Goal: Task Accomplishment & Management: Use online tool/utility

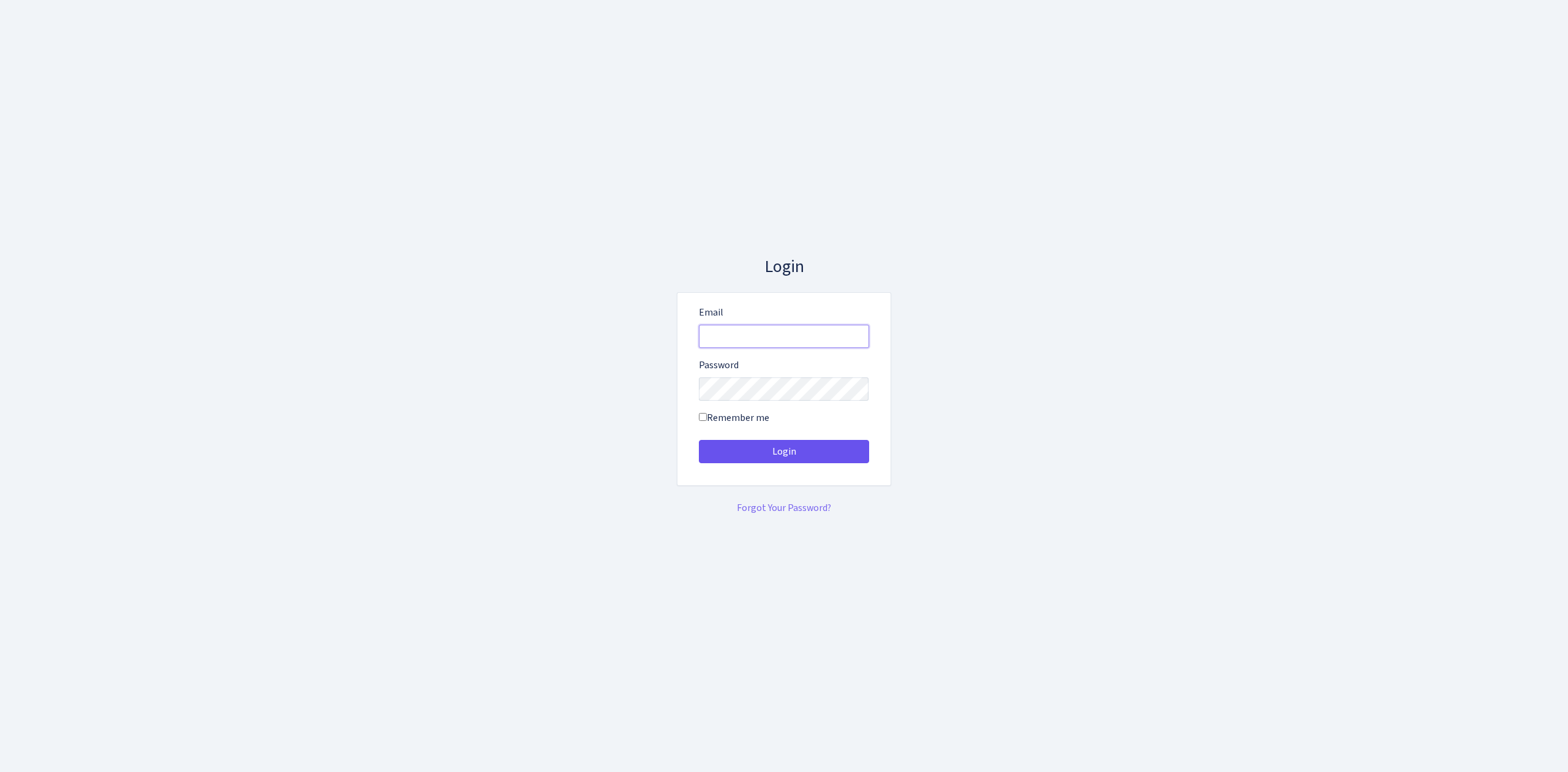
type input "vivio@bank.com"
click at [817, 449] on button "Login" at bounding box center [784, 451] width 170 height 23
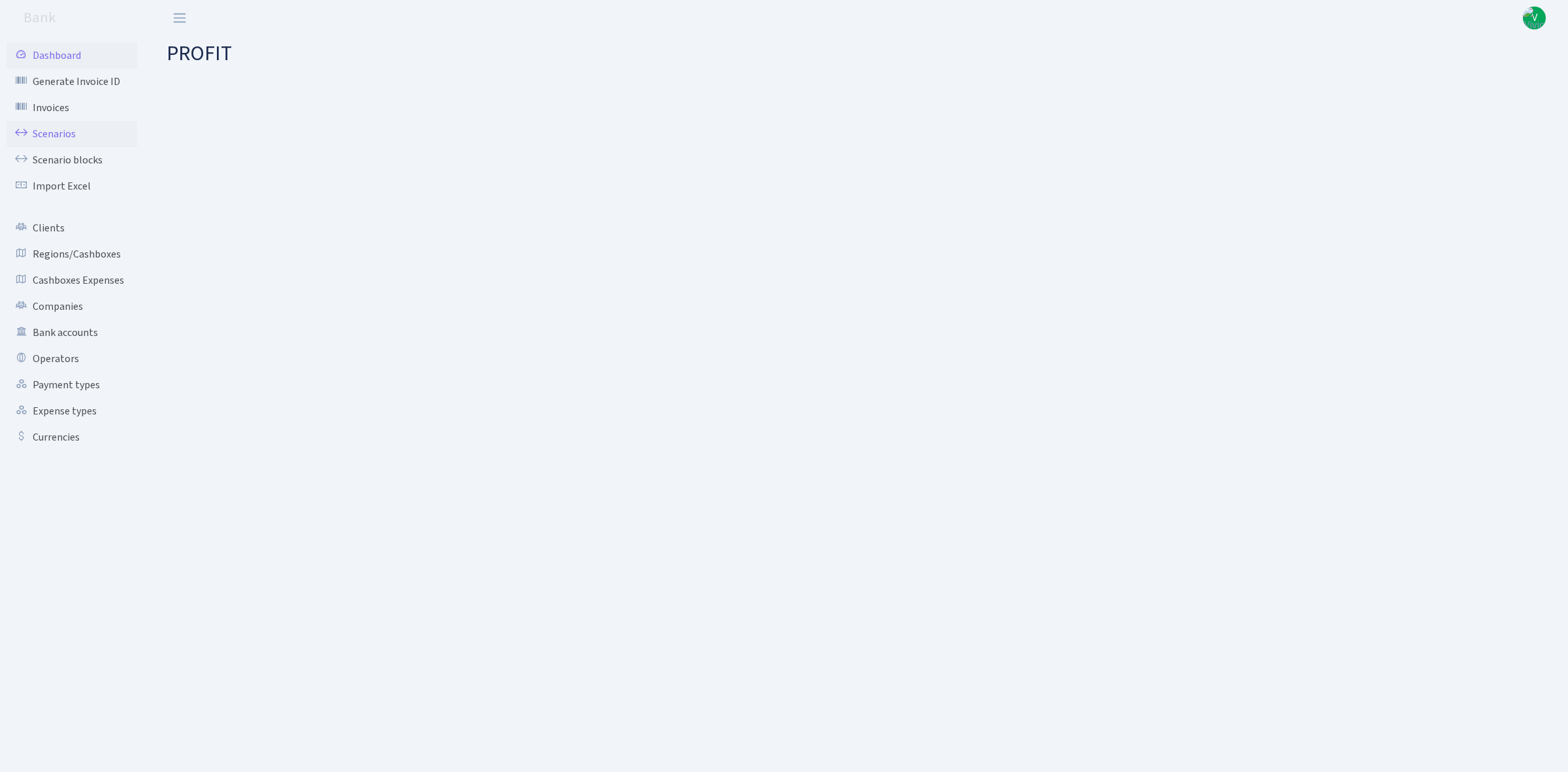
click at [57, 134] on link "Scenarios" at bounding box center [71, 134] width 131 height 26
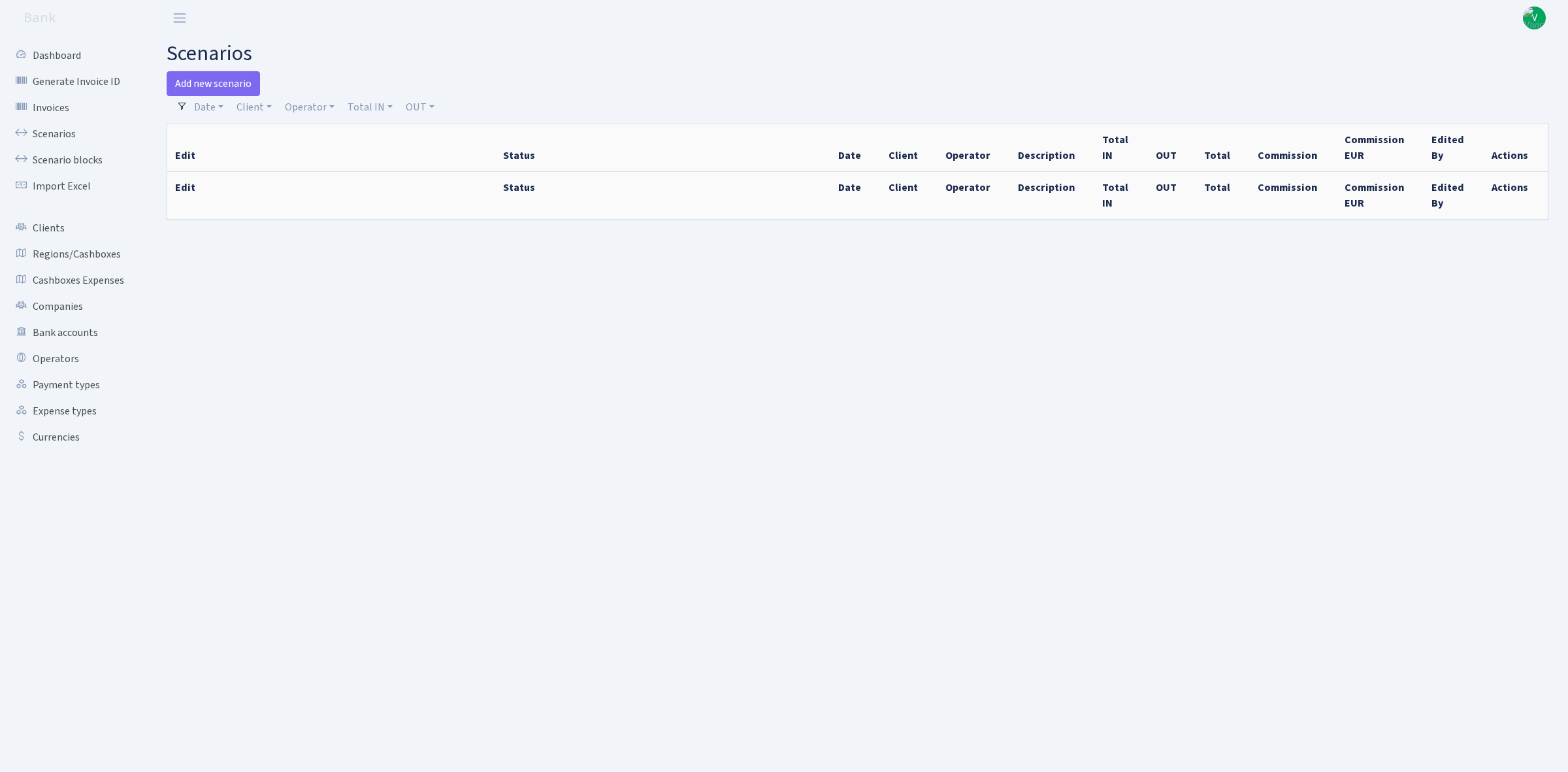
select select "100"
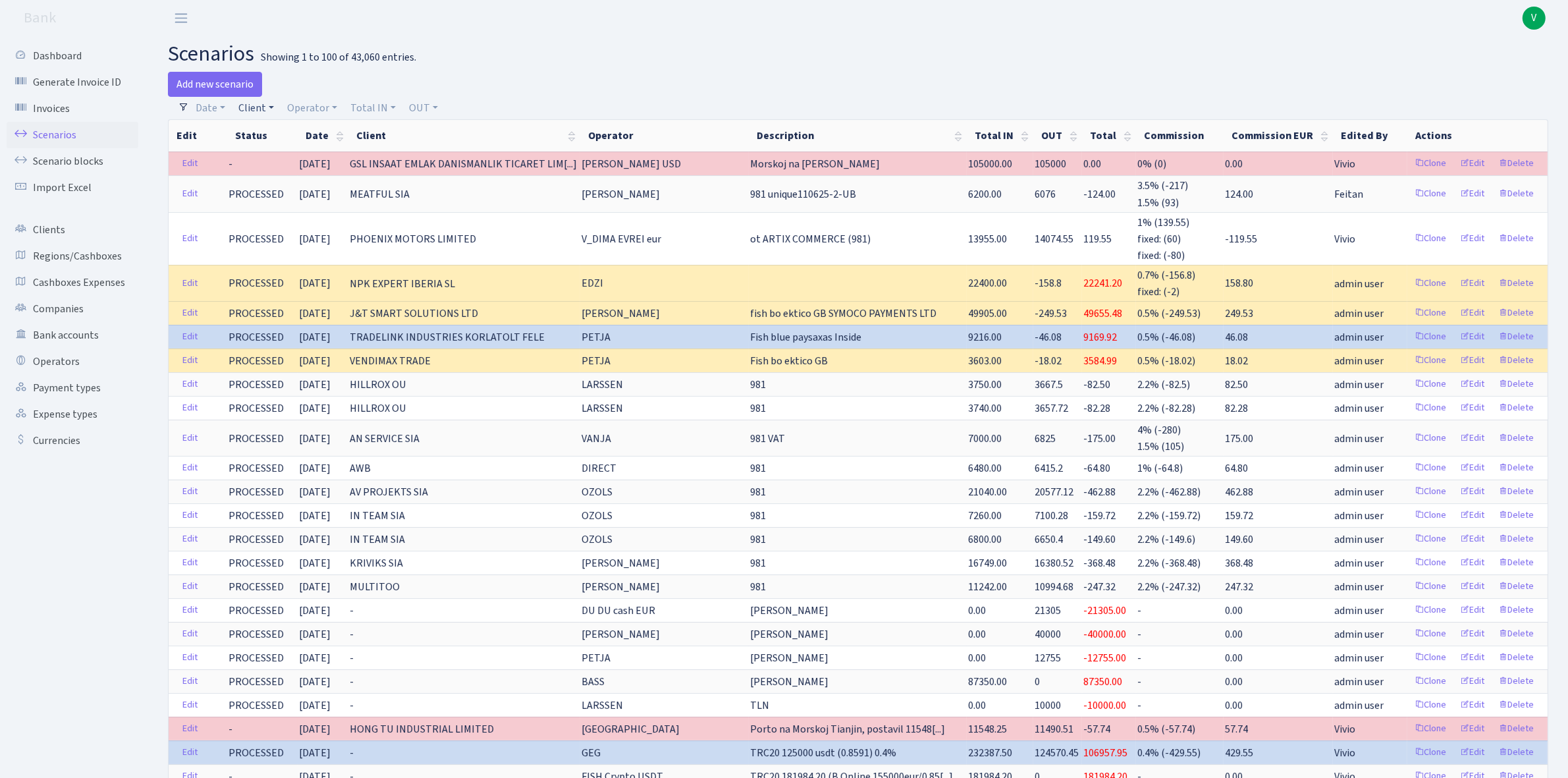
click at [253, 110] on link "Client" at bounding box center [256, 108] width 46 height 22
click at [262, 149] on input "search" at bounding box center [286, 155] width 98 height 20
type input "[PERSON_NAME]"
click at [285, 177] on li "WANNABE TECH SIA" at bounding box center [286, 187] width 100 height 38
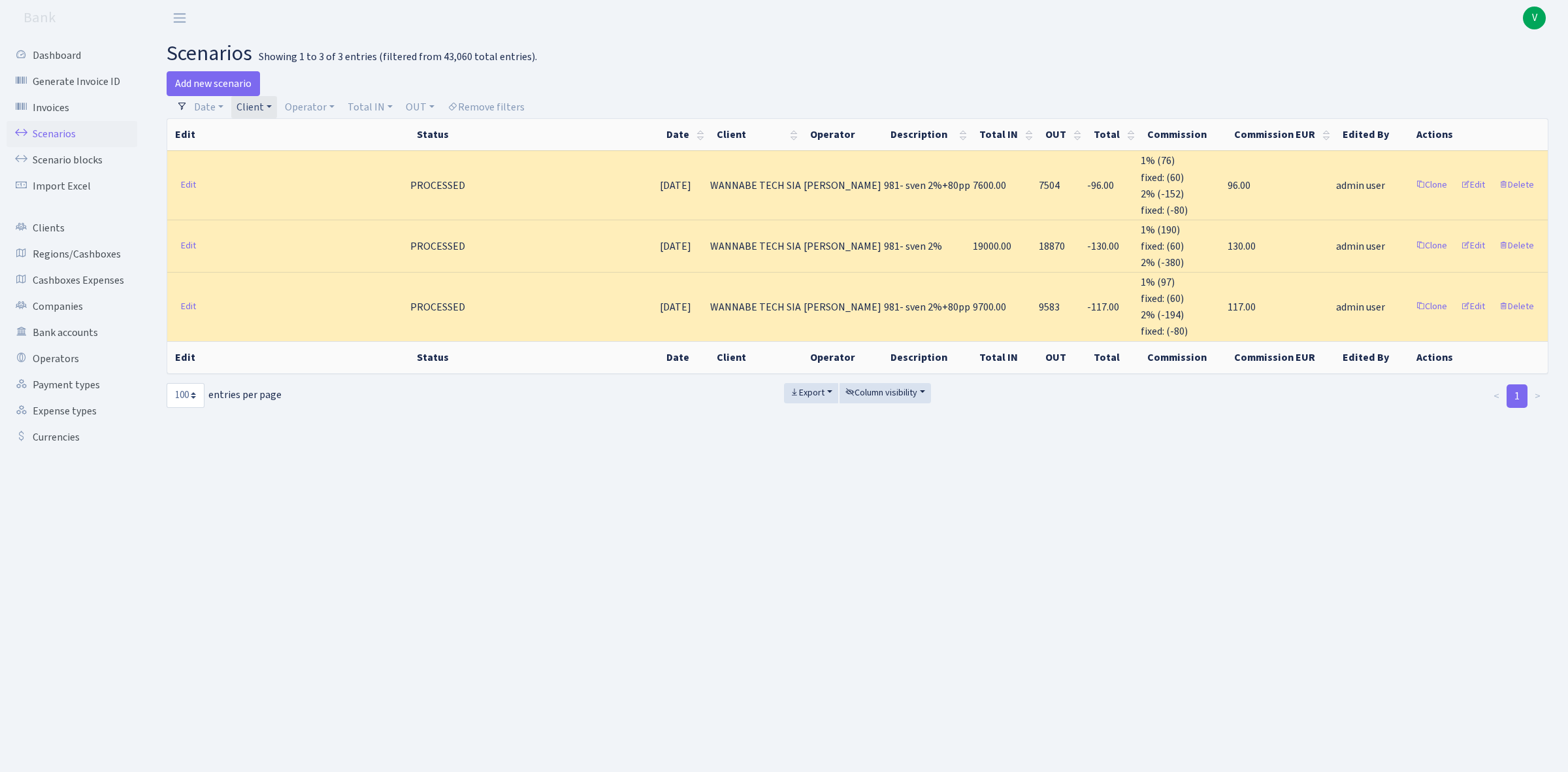
click at [256, 120] on th "Edit" at bounding box center [288, 134] width 242 height 31
drag, startPoint x: 261, startPoint y: 111, endPoint x: 291, endPoint y: 121, distance: 31.6
click at [261, 111] on link "Client" at bounding box center [254, 107] width 46 height 22
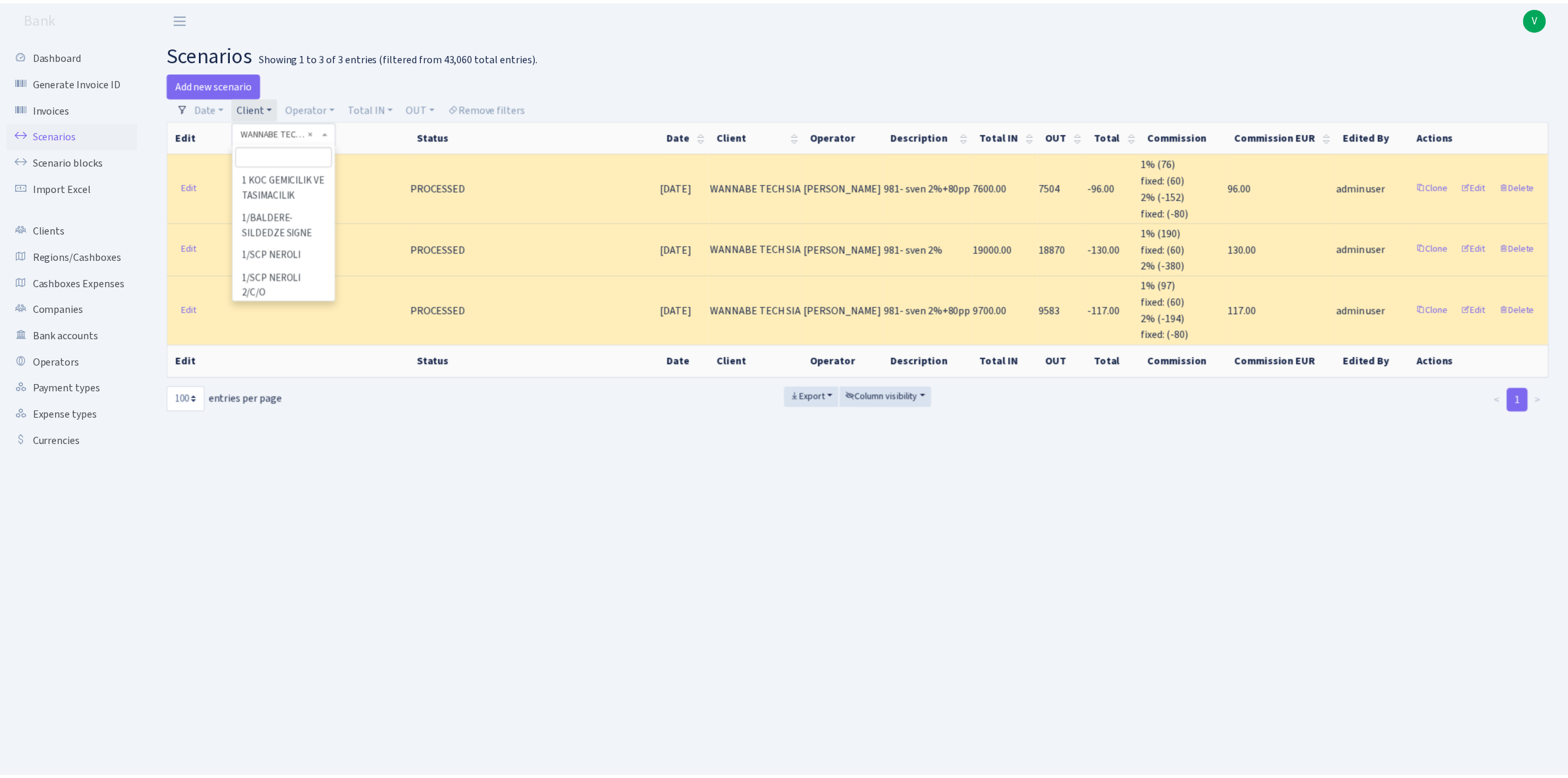
scroll to position [108849, 0]
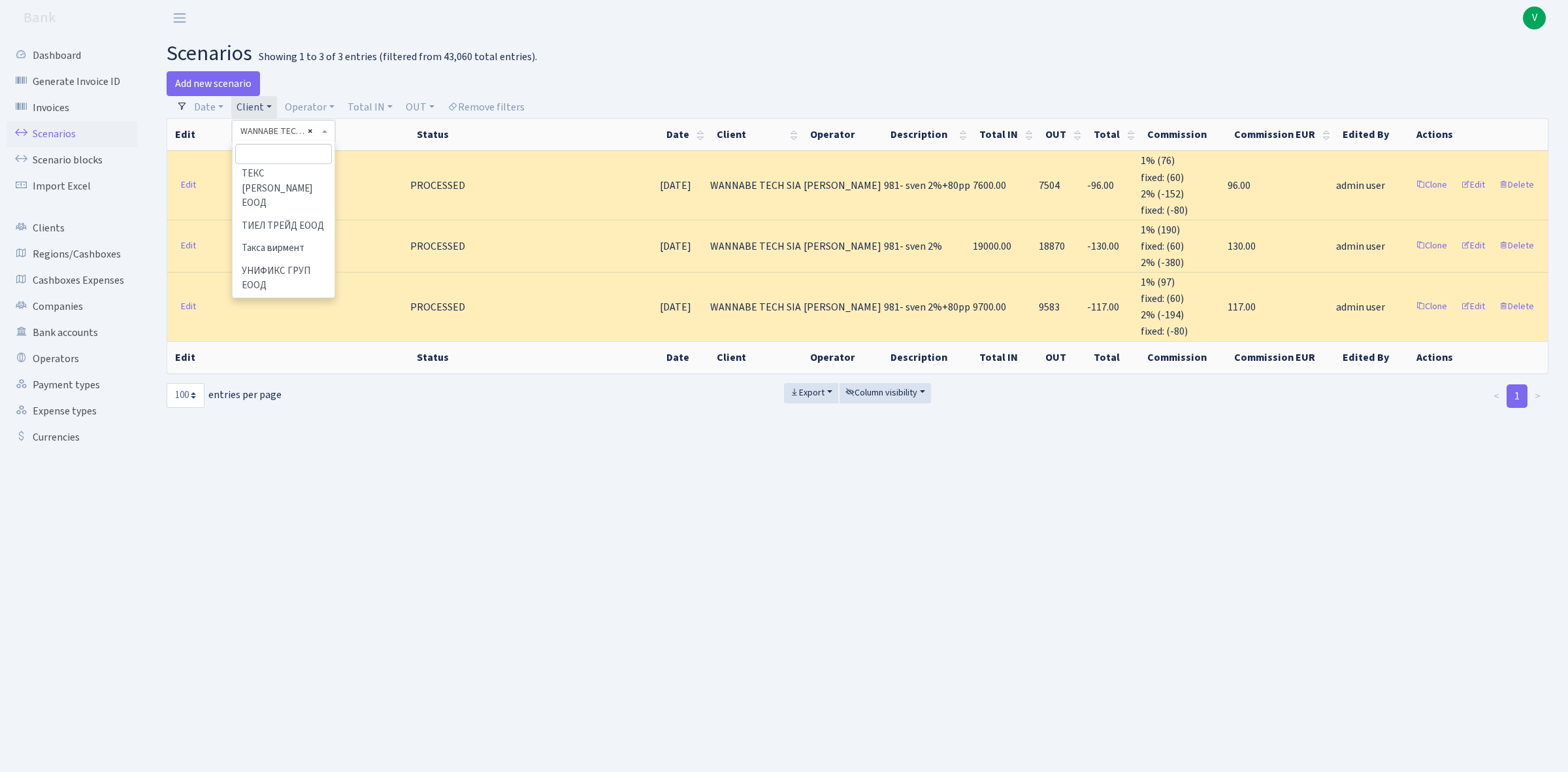
select select
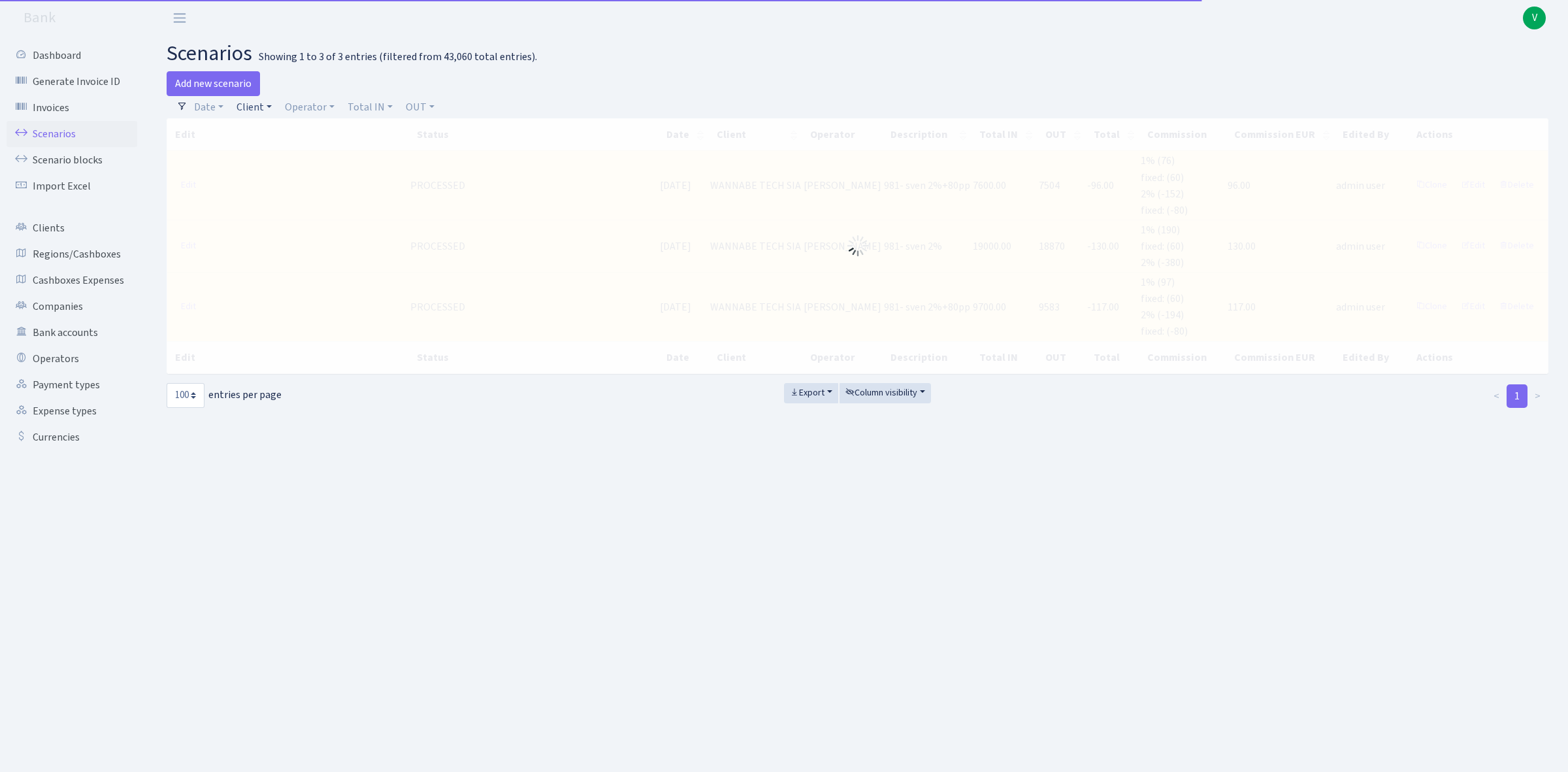
click at [269, 112] on link "Client" at bounding box center [254, 107] width 46 height 22
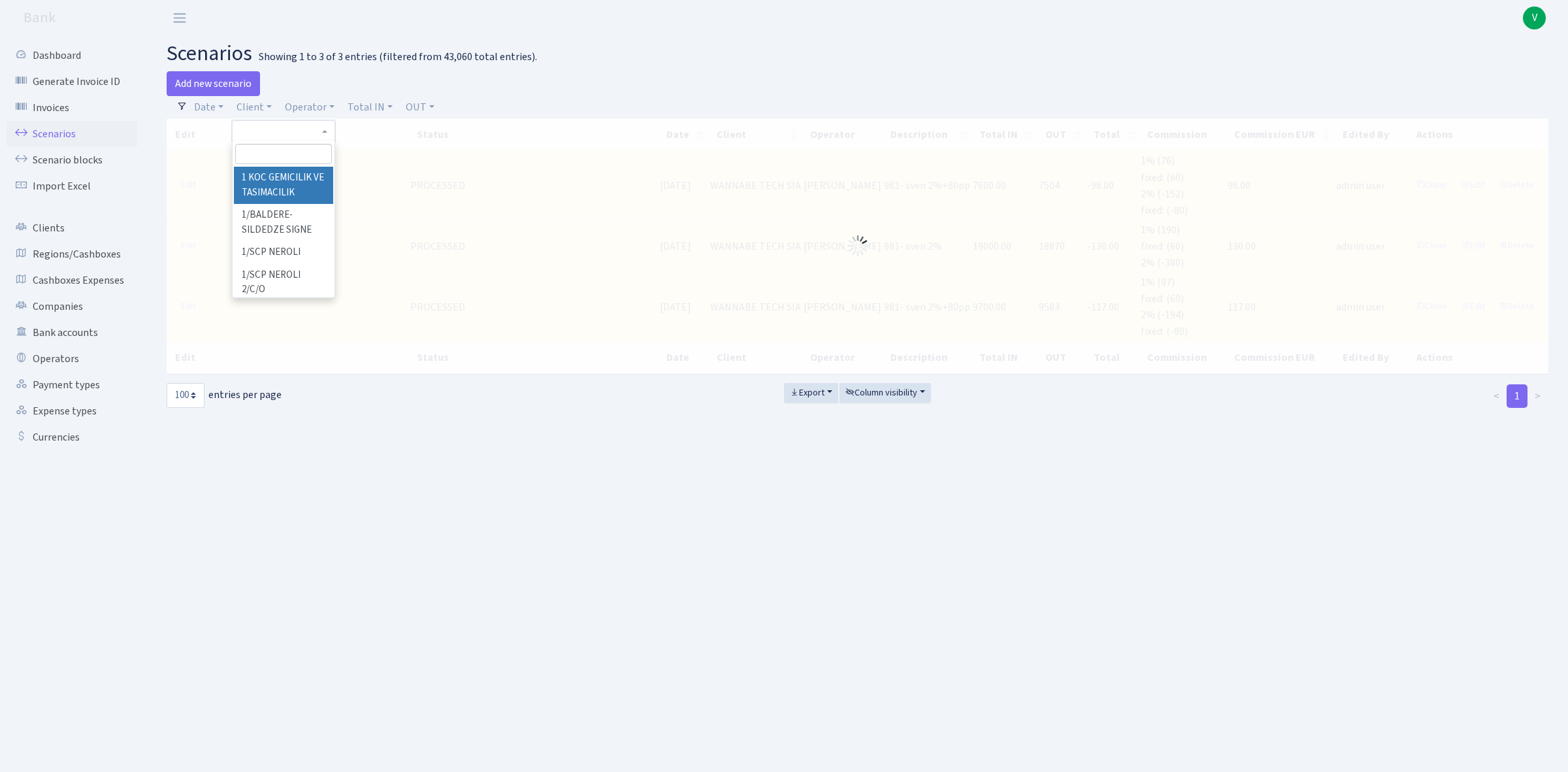
click at [278, 146] on input "search" at bounding box center [284, 154] width 97 height 20
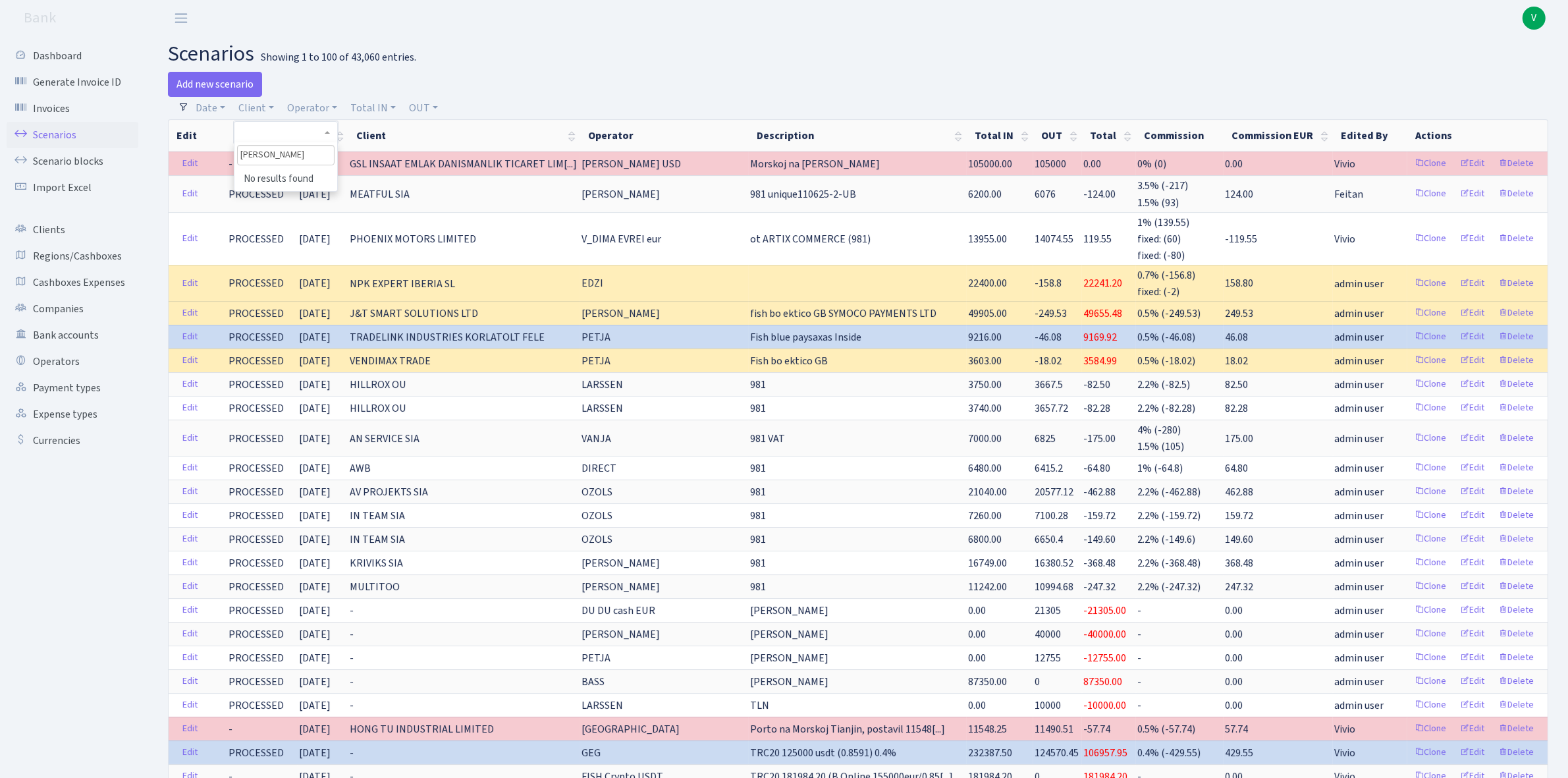
type input "vladkor"
click at [580, 132] on th "Client" at bounding box center [464, 135] width 232 height 31
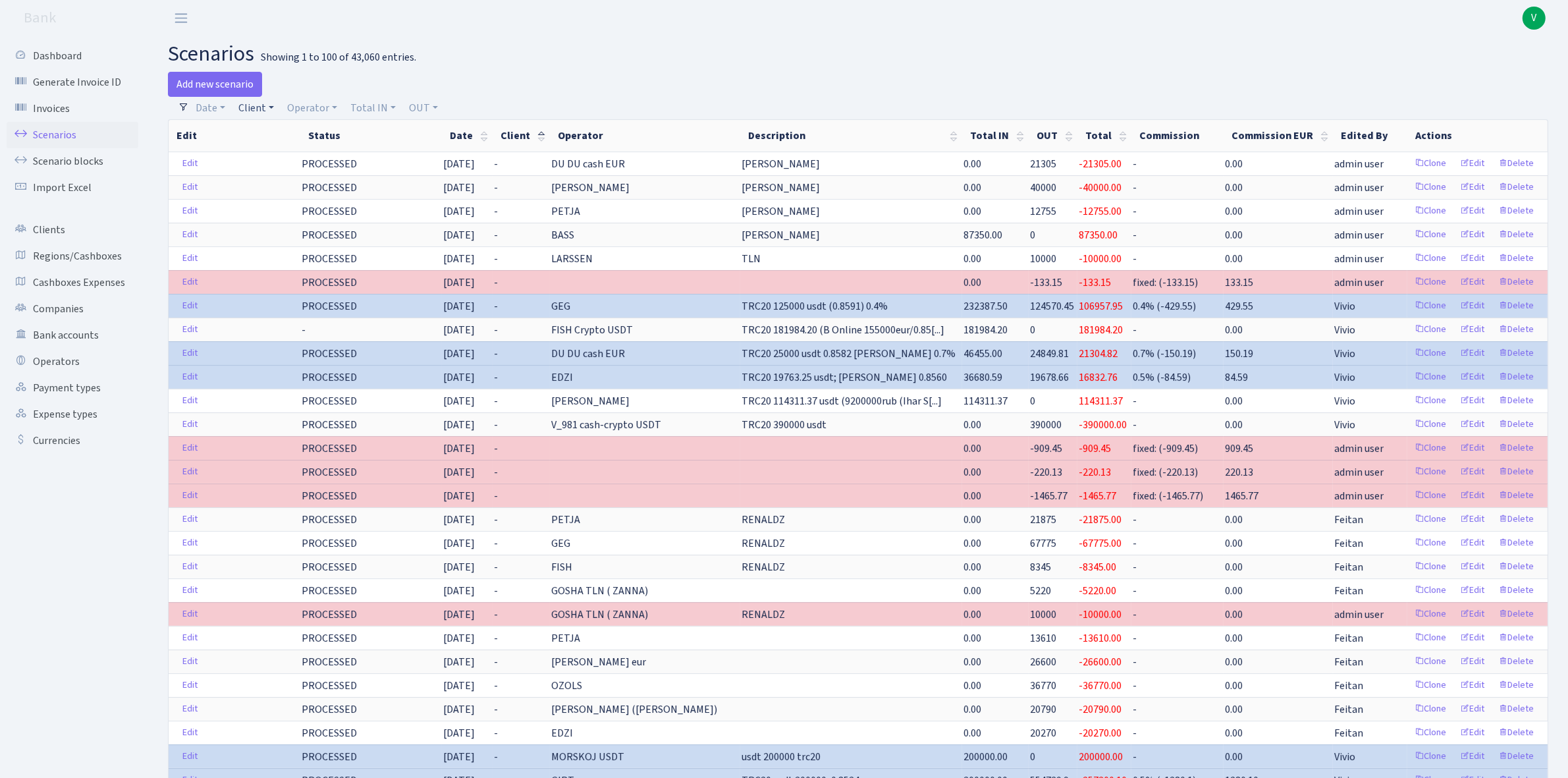
click at [262, 110] on link "Client" at bounding box center [256, 108] width 46 height 22
click at [315, 110] on link "Operator" at bounding box center [312, 108] width 61 height 22
click at [212, 112] on link "Date" at bounding box center [211, 108] width 40 height 22
click at [376, 94] on div "Add new scenario" at bounding box center [508, 85] width 681 height 25
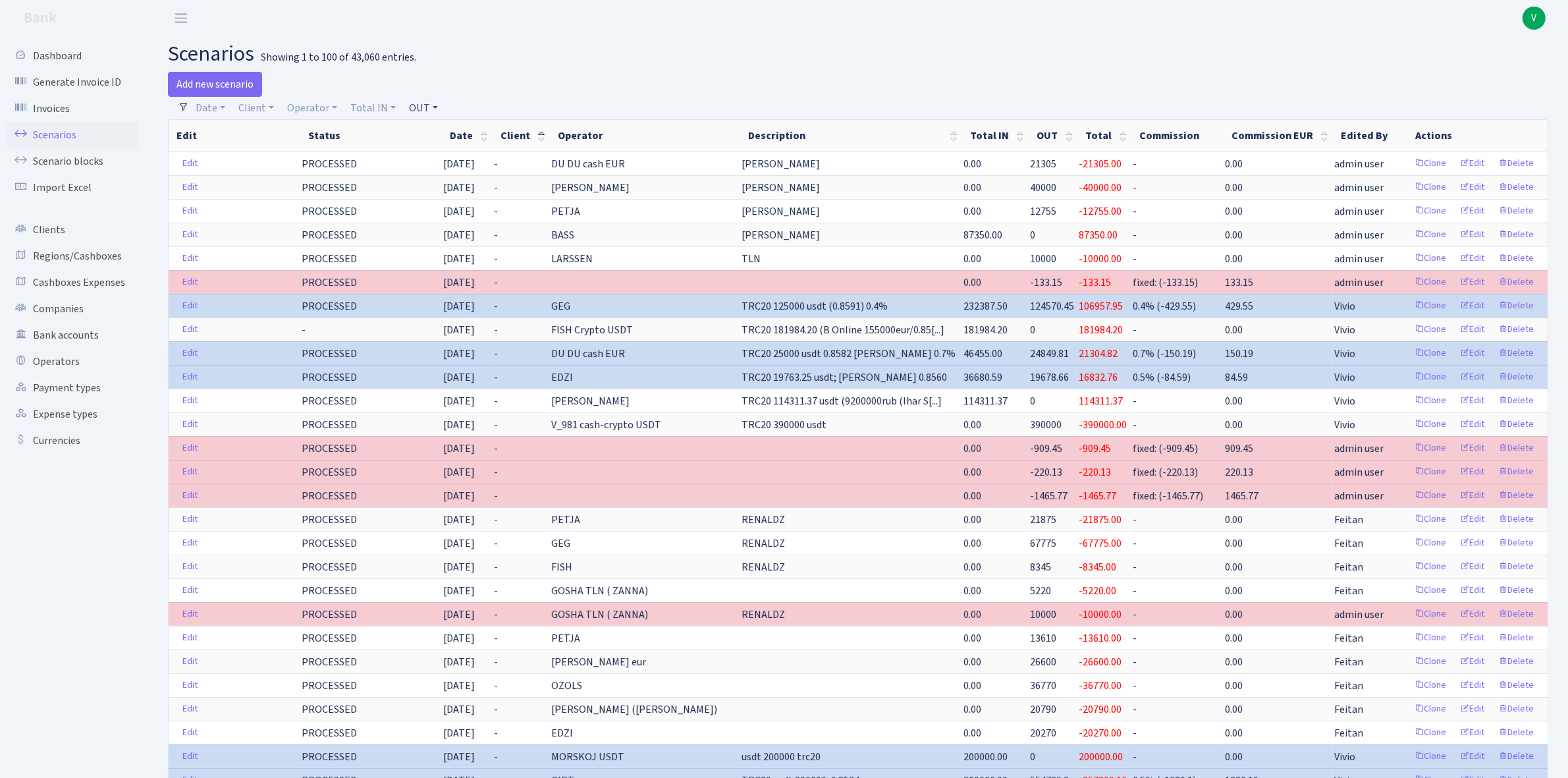
click at [428, 112] on link "OUT" at bounding box center [423, 108] width 40 height 22
click at [448, 73] on div "Add new scenario" at bounding box center [508, 85] width 681 height 25
click at [314, 98] on link "Operator" at bounding box center [312, 108] width 61 height 22
click at [343, 58] on div "Showing 1 to 100 of 43,060 entries." at bounding box center [339, 58] width 156 height 13
click at [81, 136] on link "Scenarios" at bounding box center [72, 135] width 132 height 27
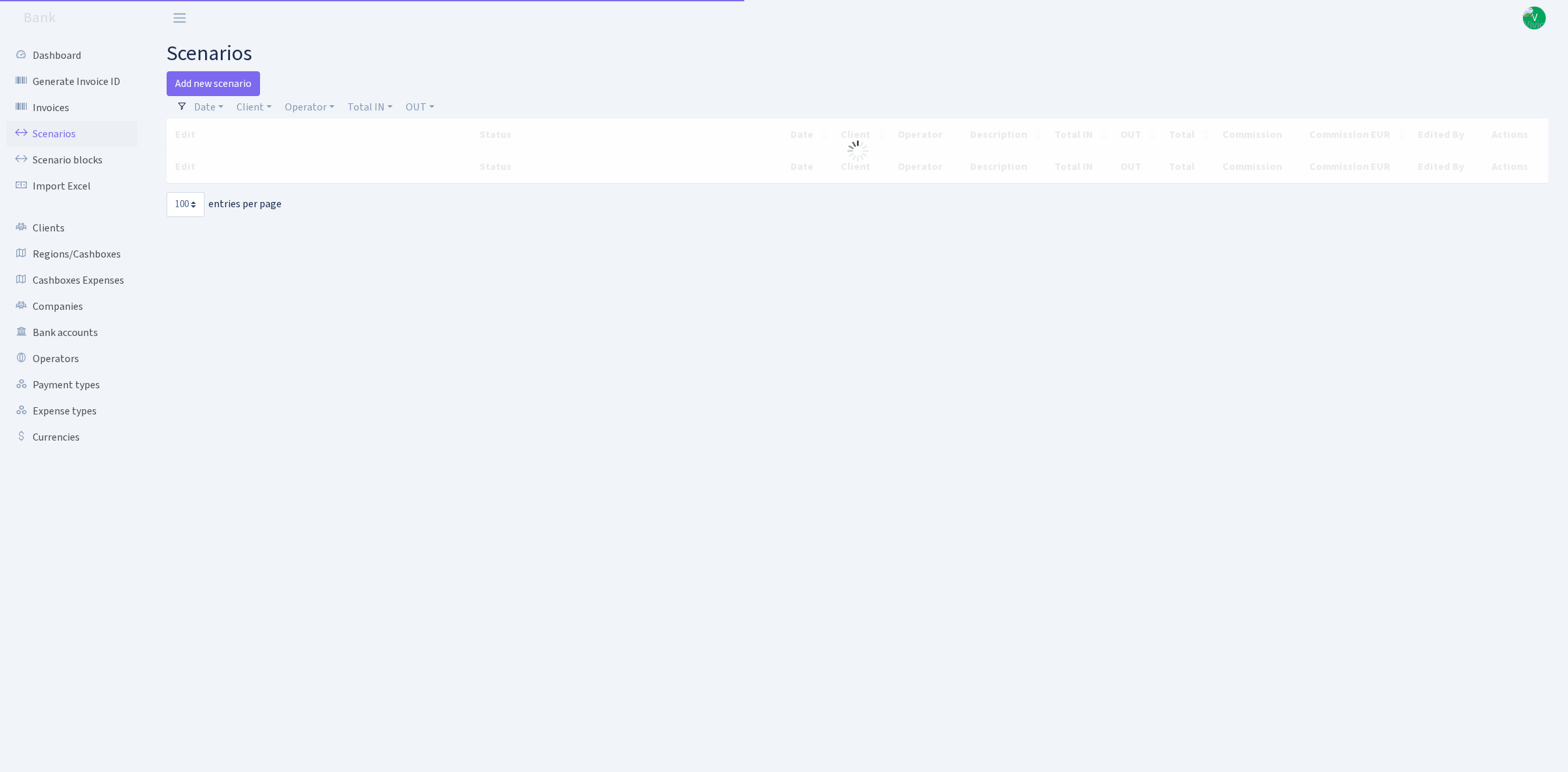
select select "100"
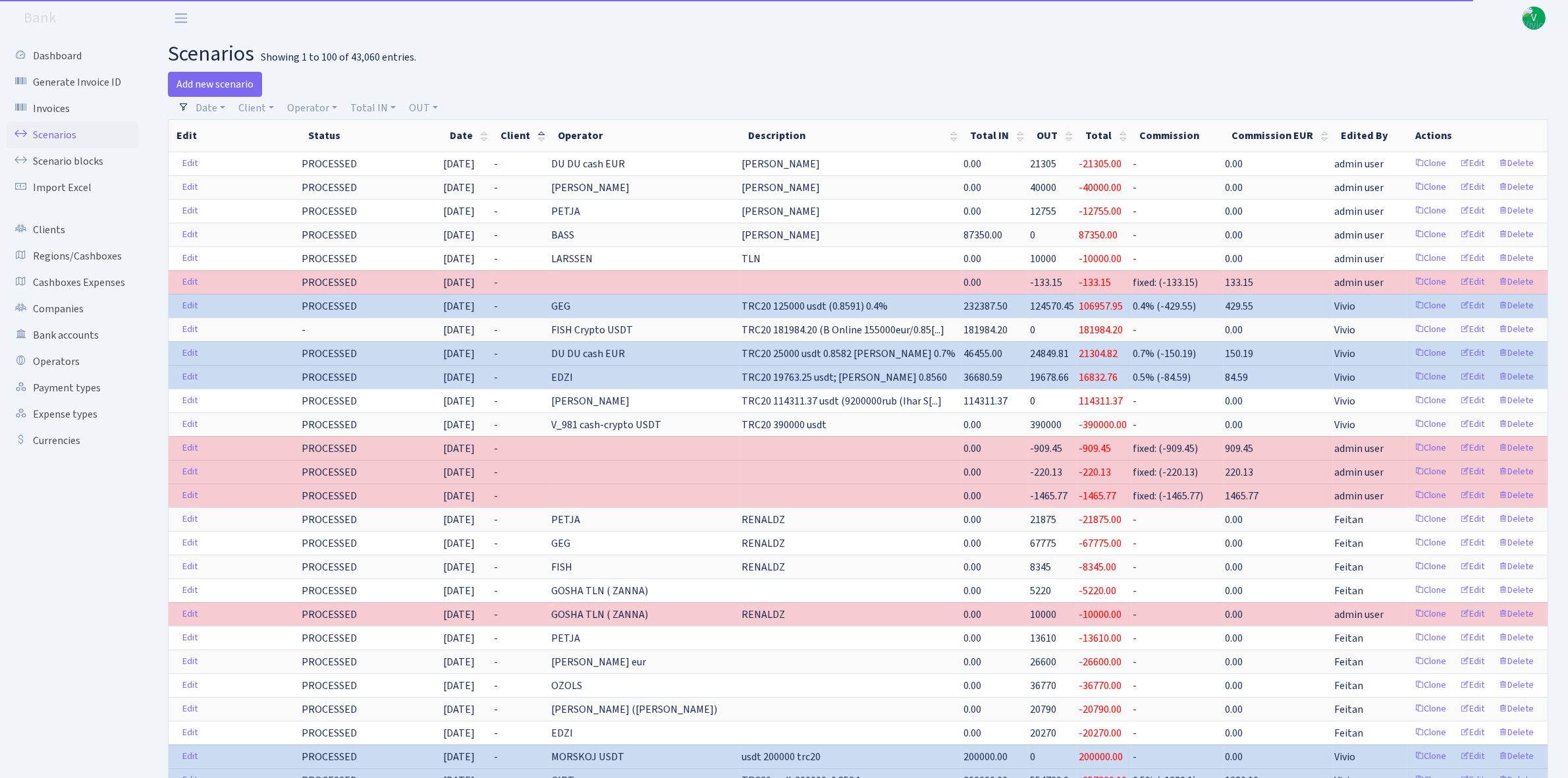
click at [493, 130] on th "Date" at bounding box center [467, 135] width 51 height 31
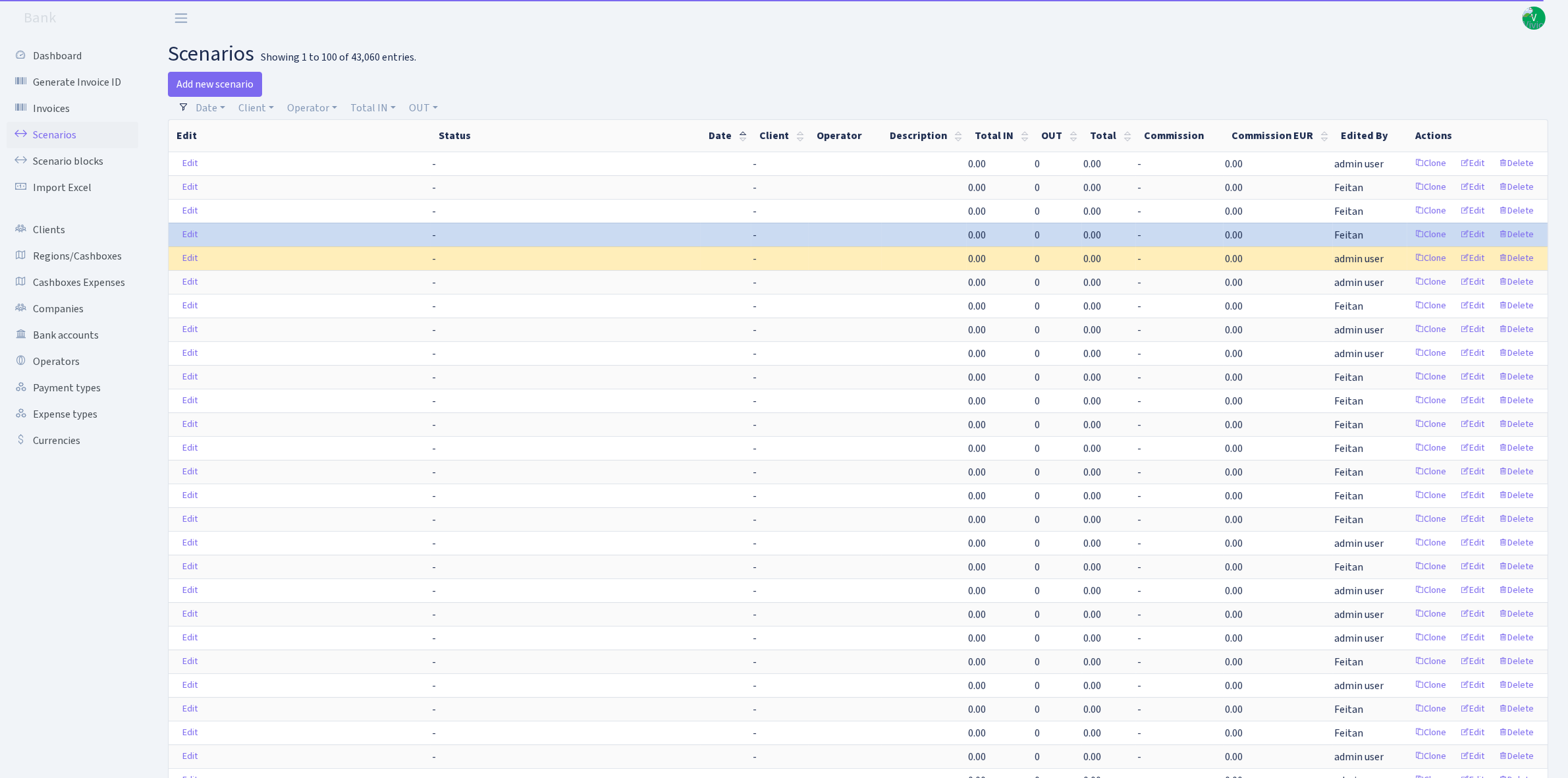
click at [751, 126] on th "Date" at bounding box center [726, 135] width 51 height 31
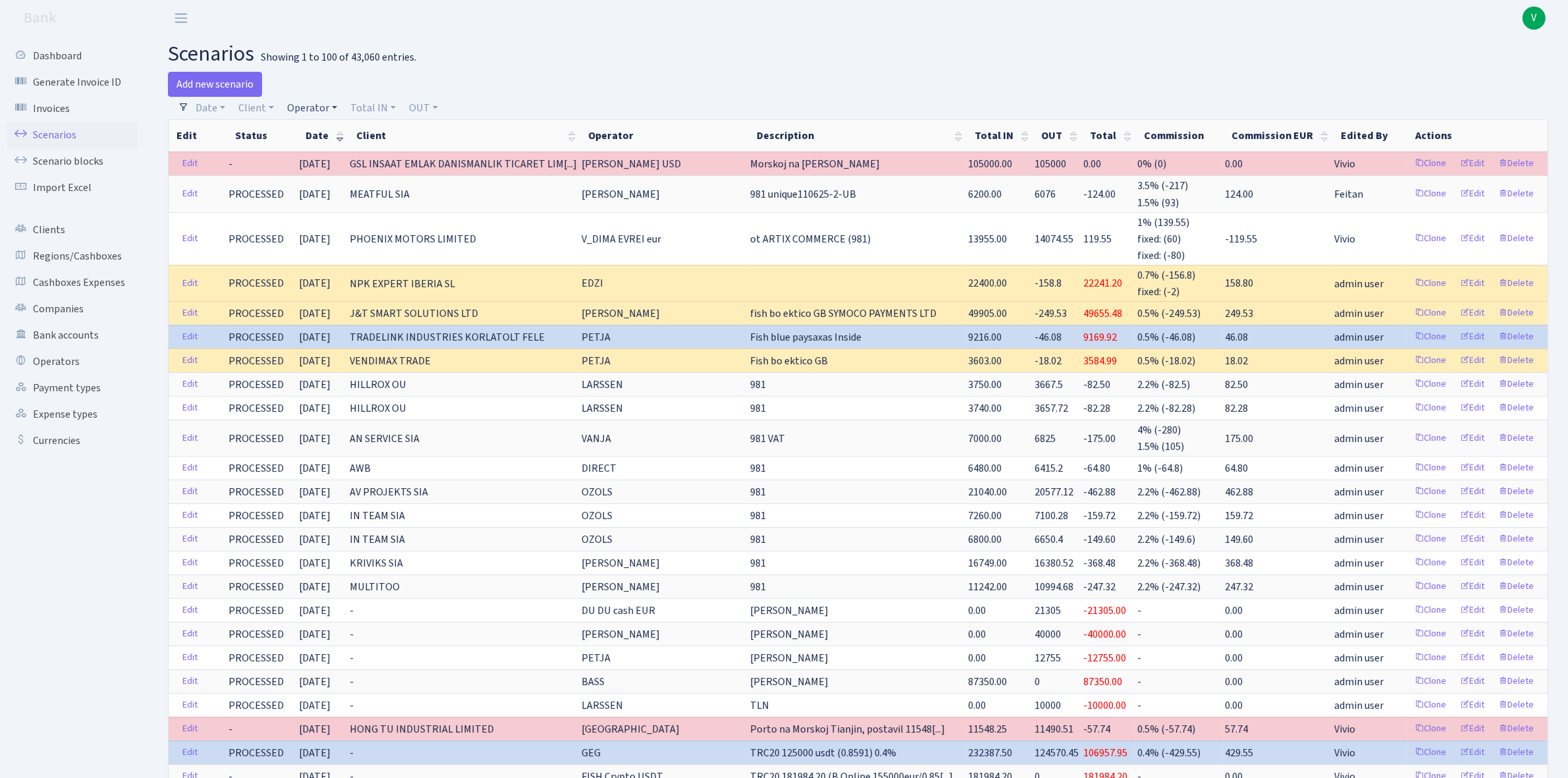
click at [333, 101] on link "Operator" at bounding box center [312, 108] width 61 height 22
click at [350, 149] on input "search" at bounding box center [334, 155] width 98 height 20
type input "981"
click at [415, 50] on h2 "scenarios Showing 1 to 100 of 43,060 entries." at bounding box center [858, 54] width 1380 height 25
